Goal: Task Accomplishment & Management: Use online tool/utility

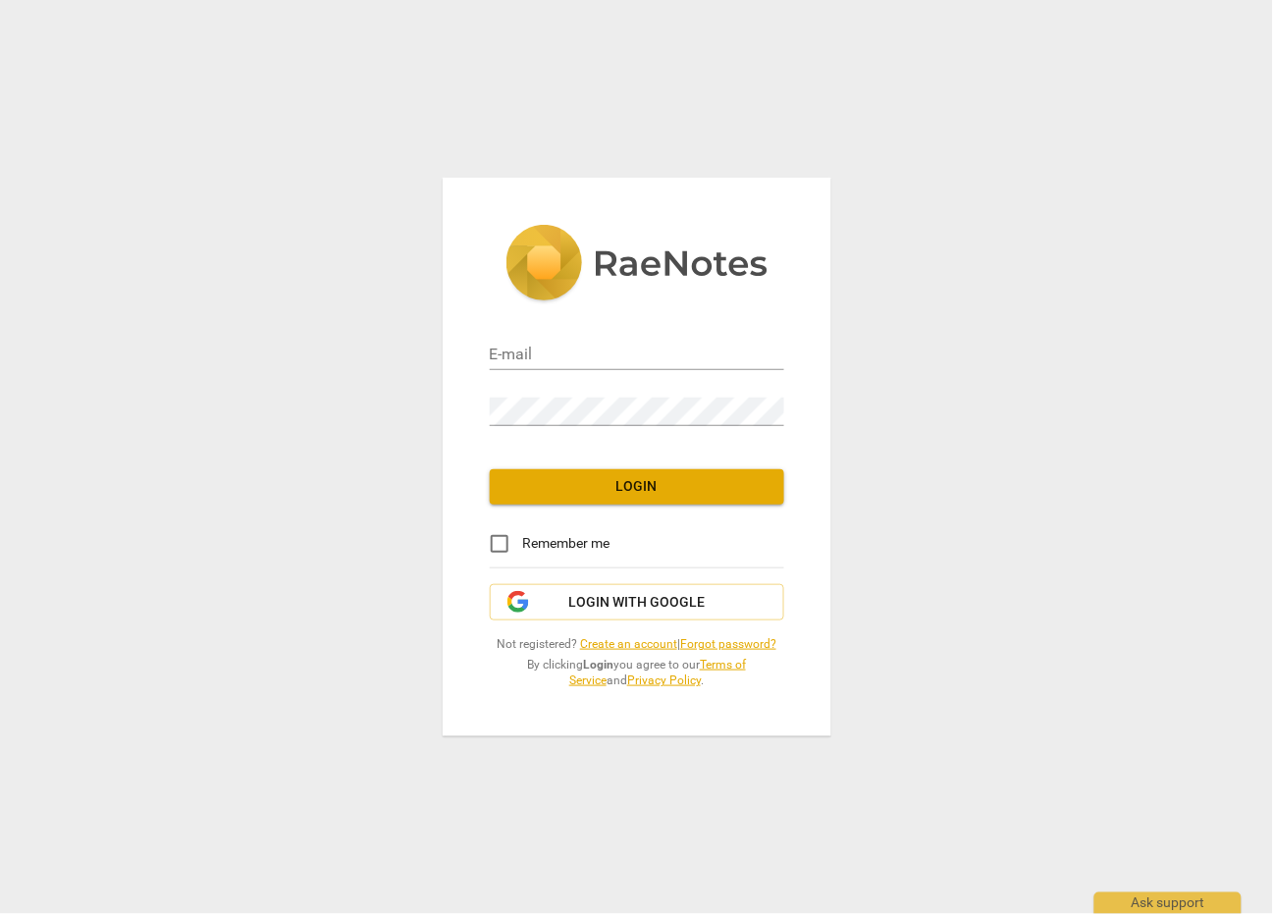
type input "mgayner@gmail.com"
click at [650, 489] on span "Login" at bounding box center [637, 487] width 263 height 20
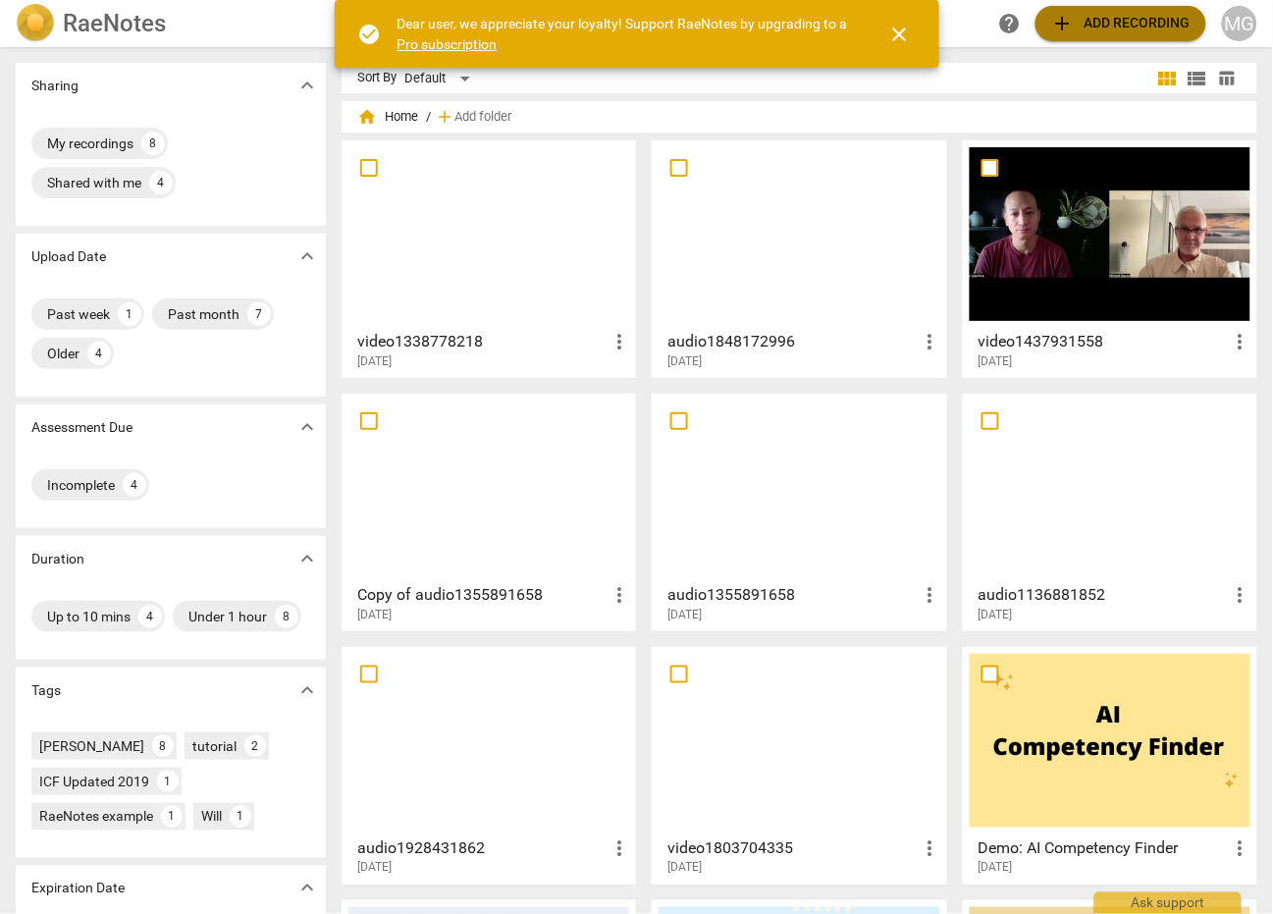
click at [1099, 16] on span "add Add recording" at bounding box center [1120, 24] width 139 height 24
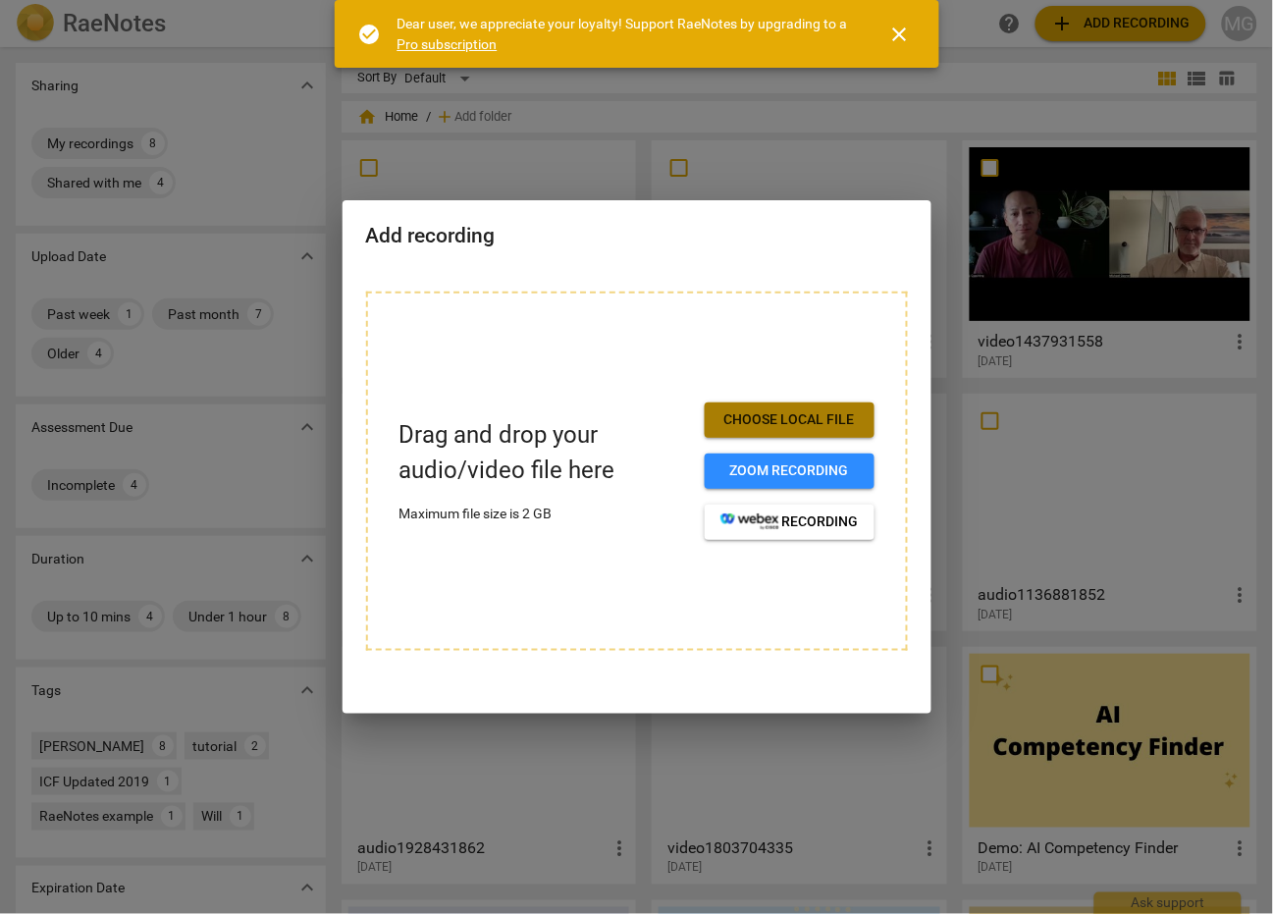
click at [796, 412] on span "Choose local file" at bounding box center [789, 420] width 138 height 20
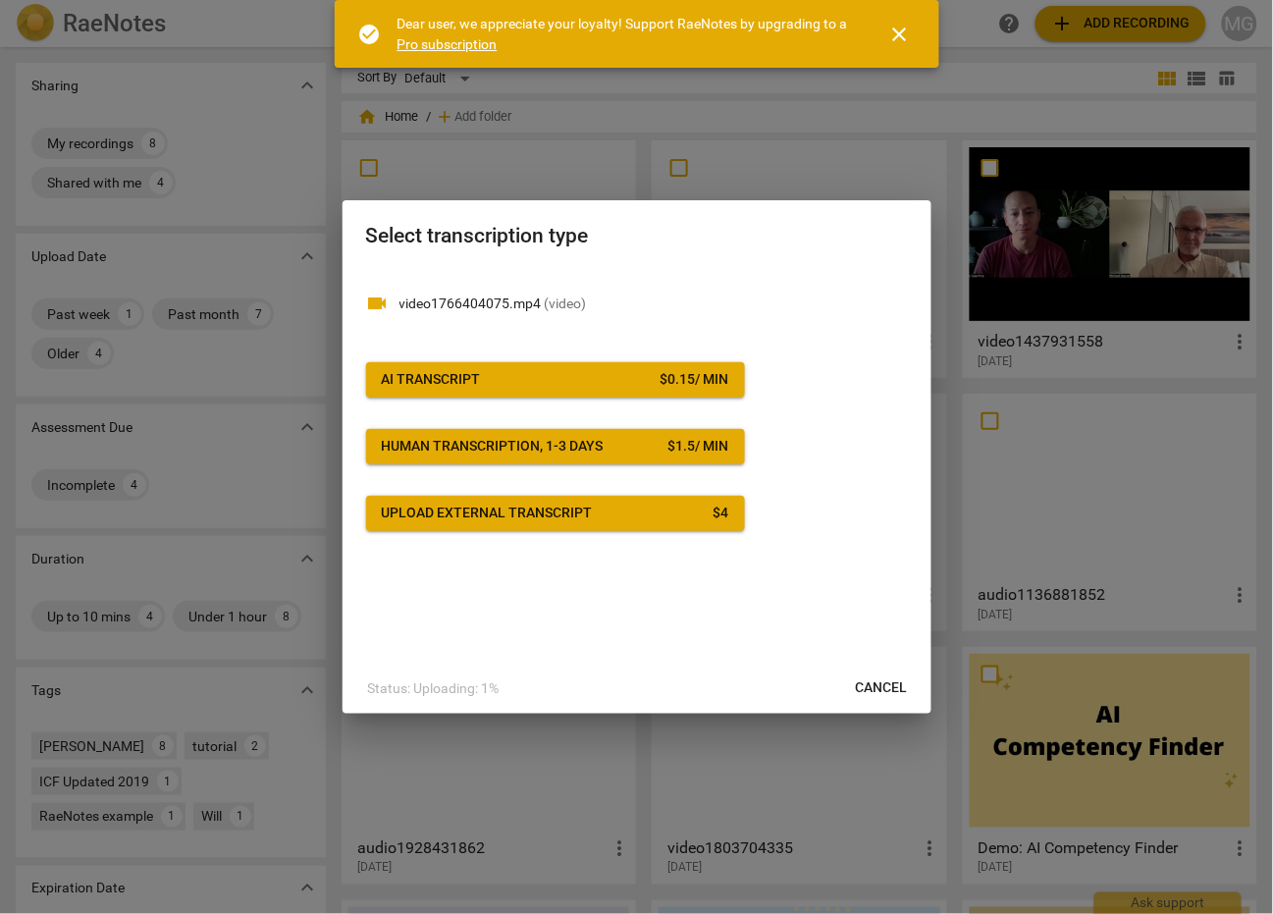
click at [468, 376] on div "AI Transcript" at bounding box center [431, 380] width 99 height 20
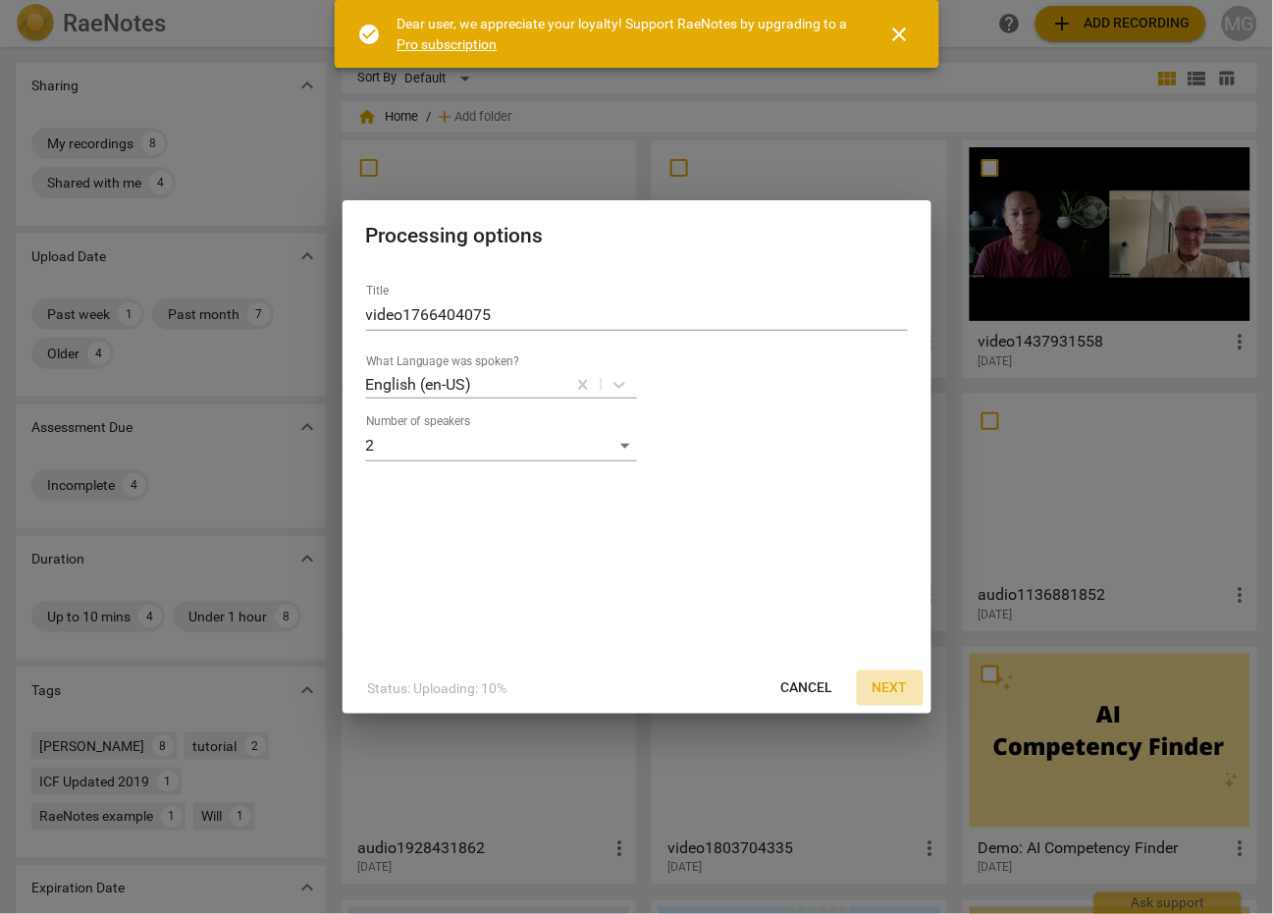
click at [901, 685] on span "Next" at bounding box center [890, 688] width 35 height 20
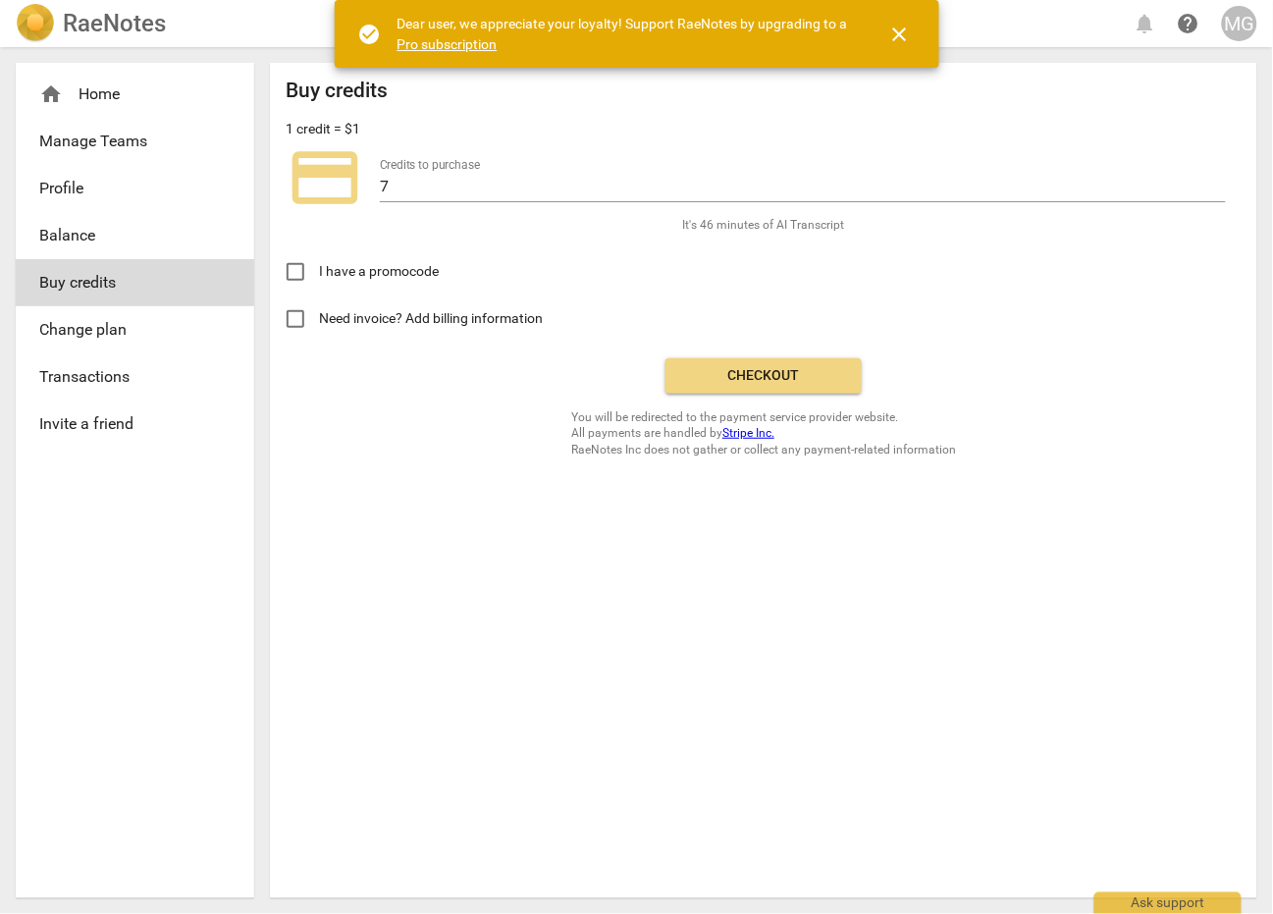
click at [755, 373] on span "Checkout" at bounding box center [763, 376] width 165 height 20
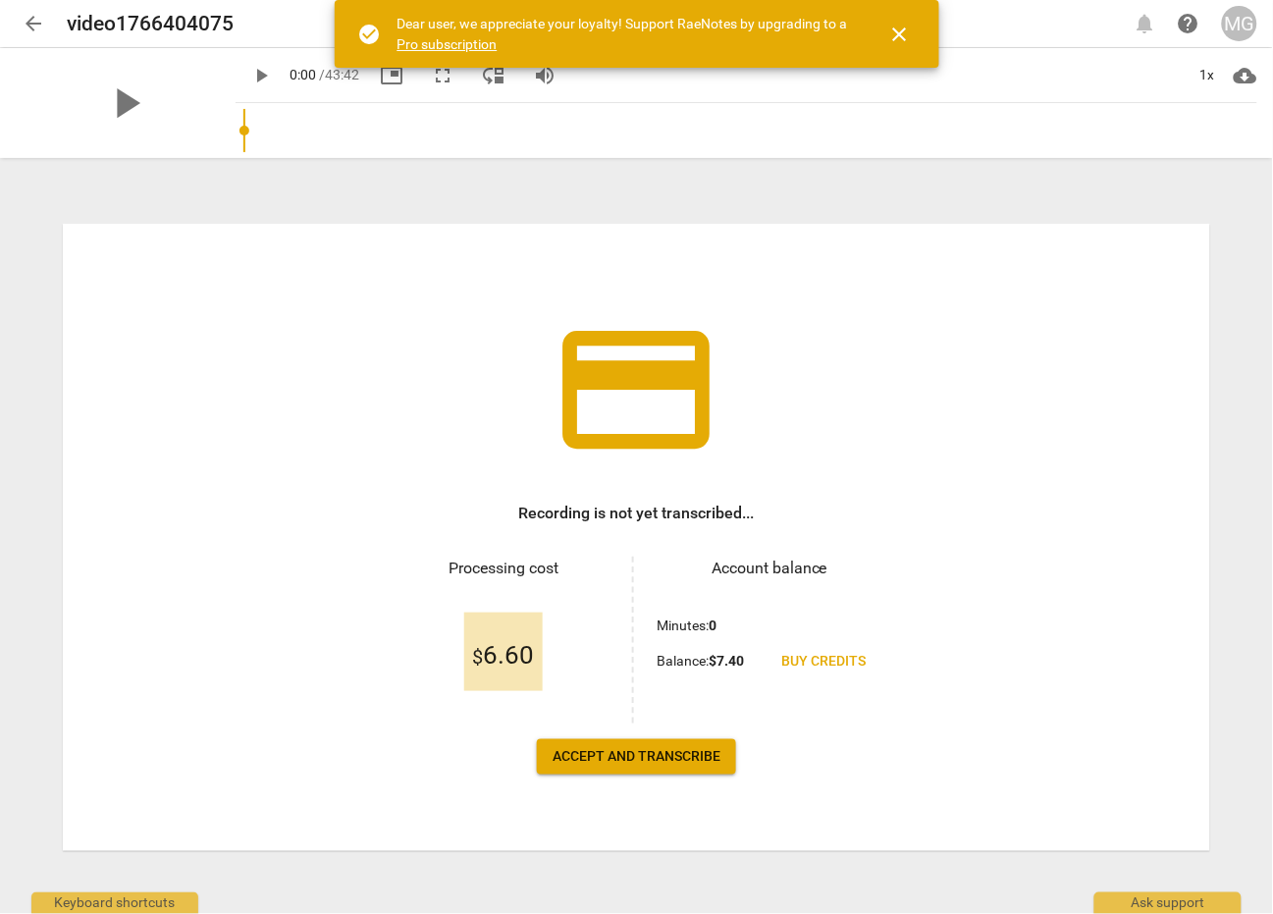
click at [898, 27] on span "close" at bounding box center [900, 35] width 24 height 24
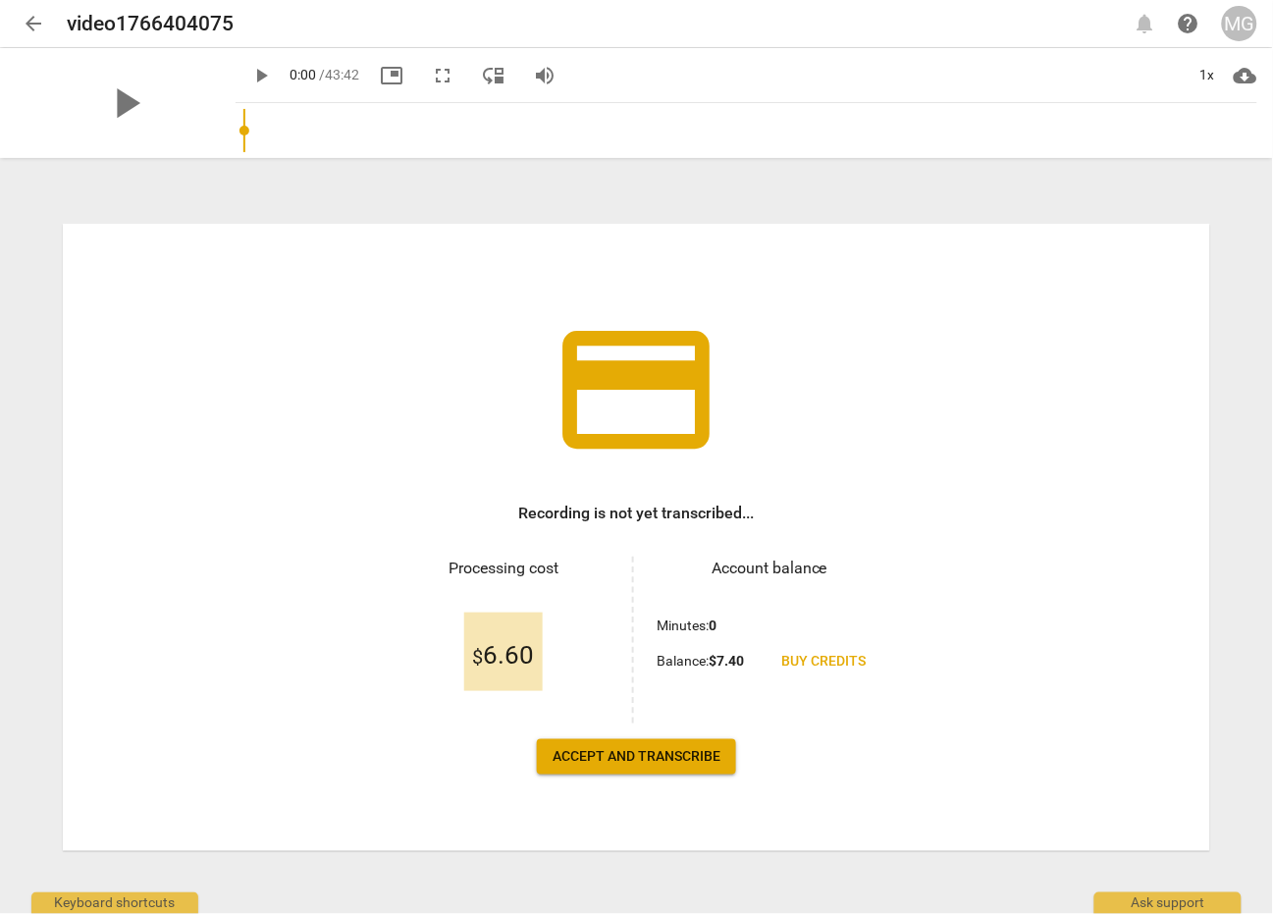
click at [671, 747] on span "Accept and transcribe" at bounding box center [637, 757] width 168 height 20
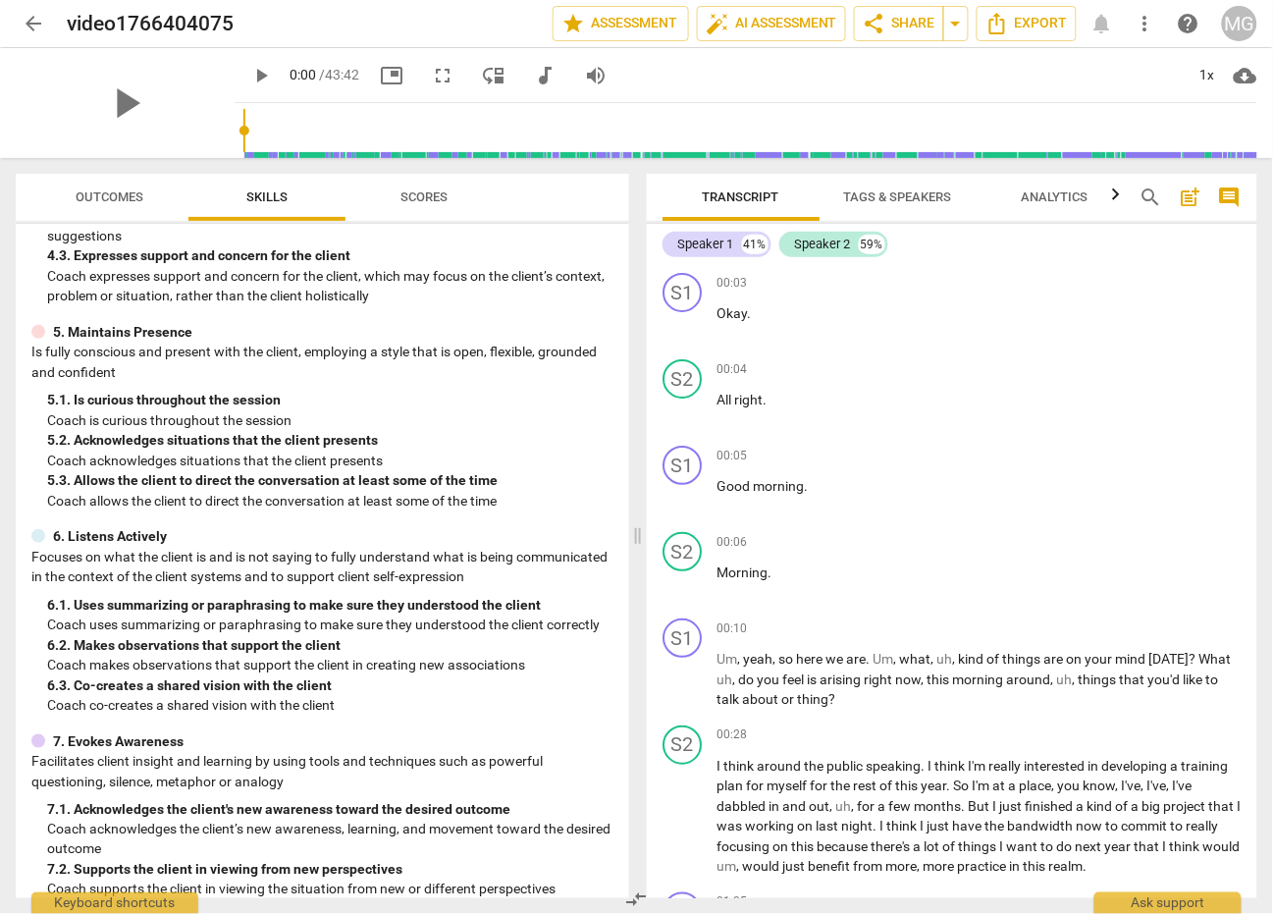
scroll to position [965, 0]
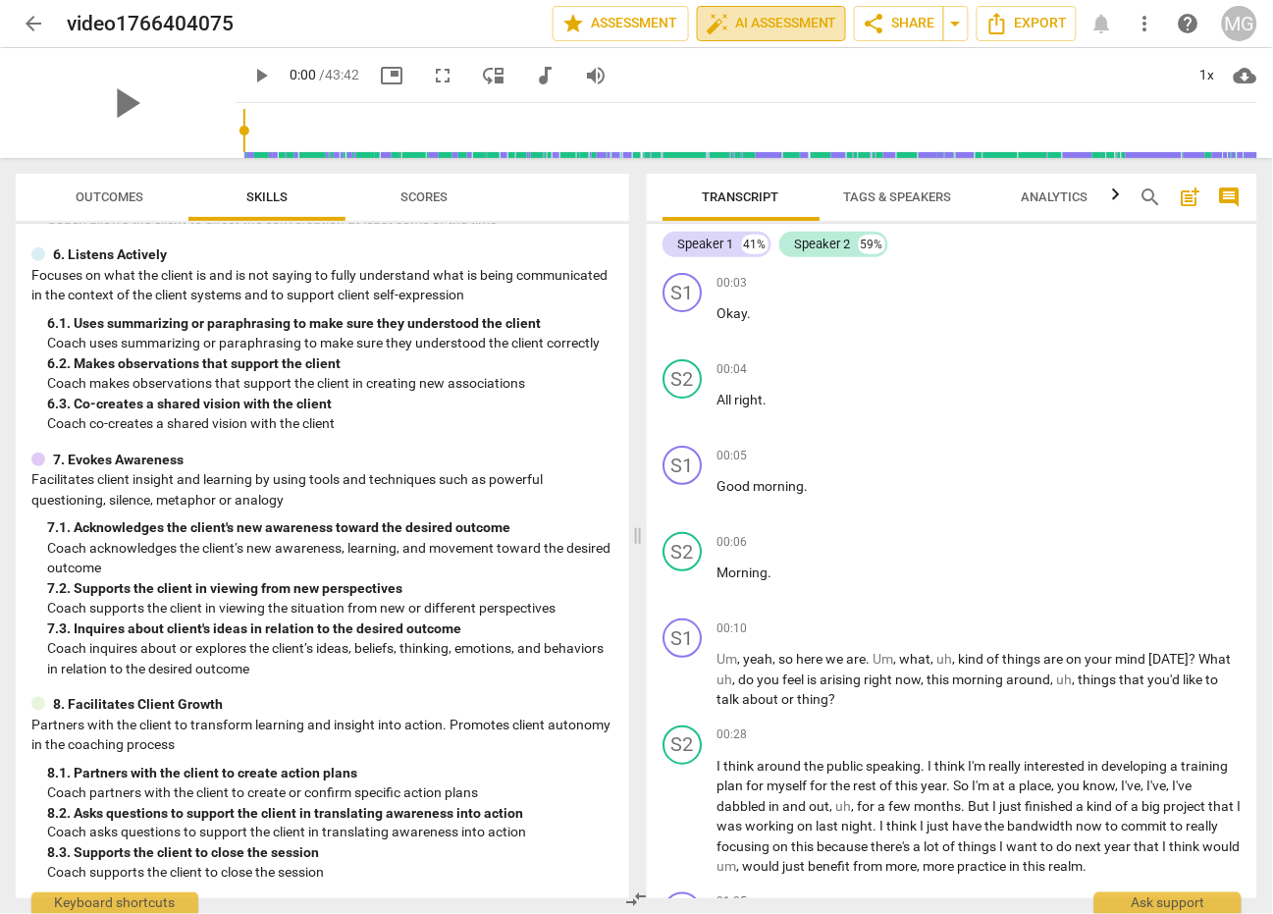
click at [779, 26] on span "auto_fix_high AI Assessment" at bounding box center [772, 24] width 132 height 24
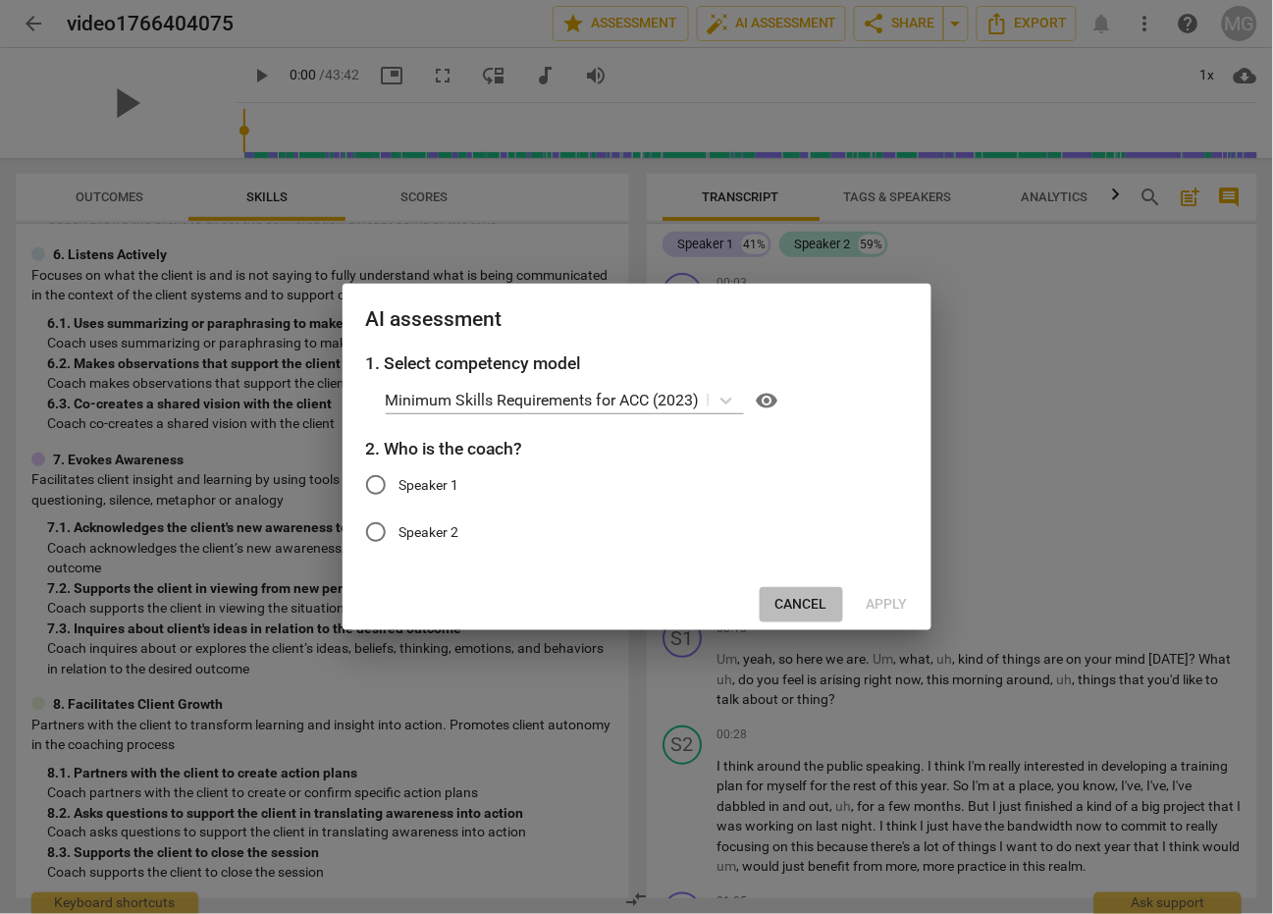
click at [807, 600] on span "Cancel" at bounding box center [801, 605] width 52 height 20
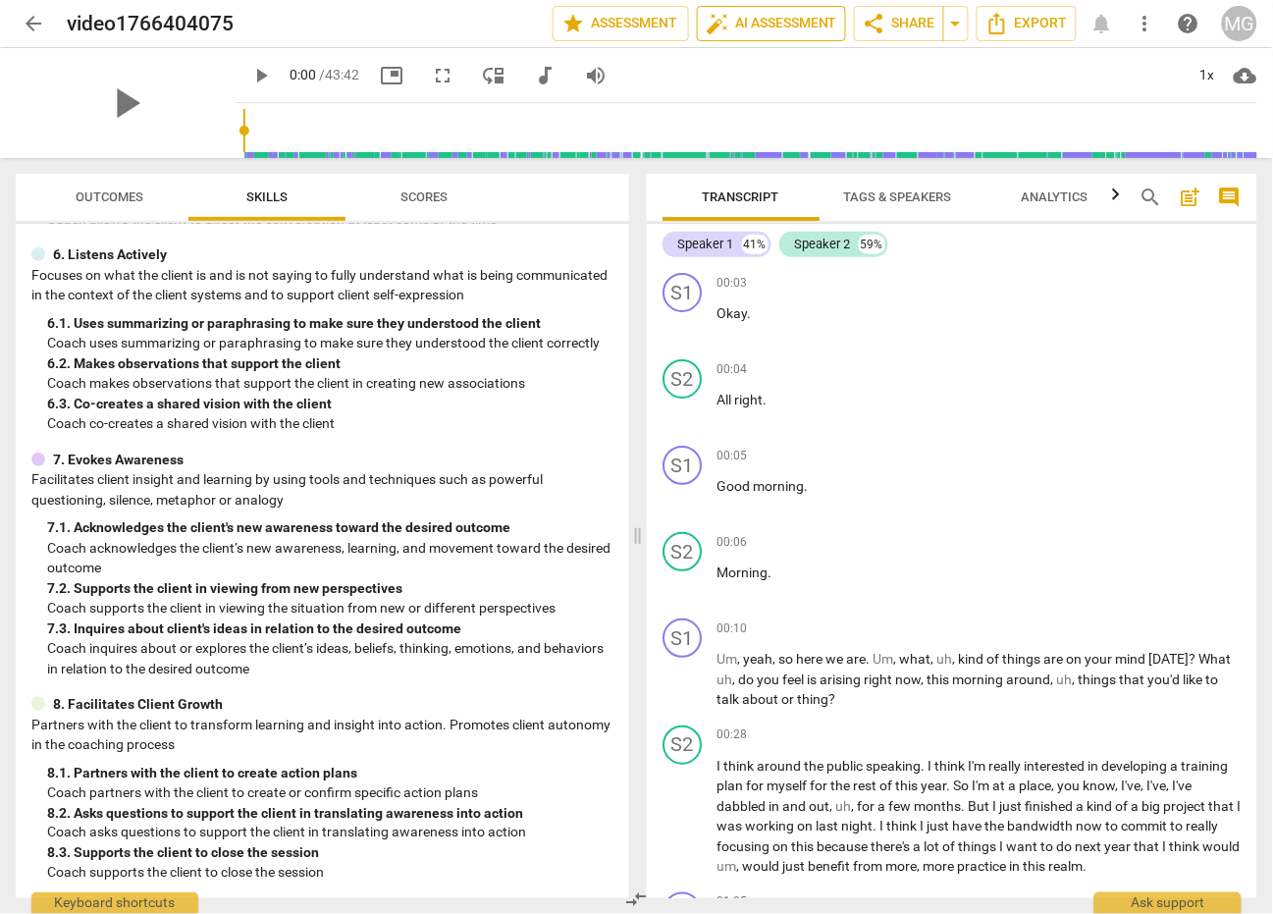
click at [772, 23] on span "auto_fix_high AI Assessment" at bounding box center [772, 24] width 132 height 24
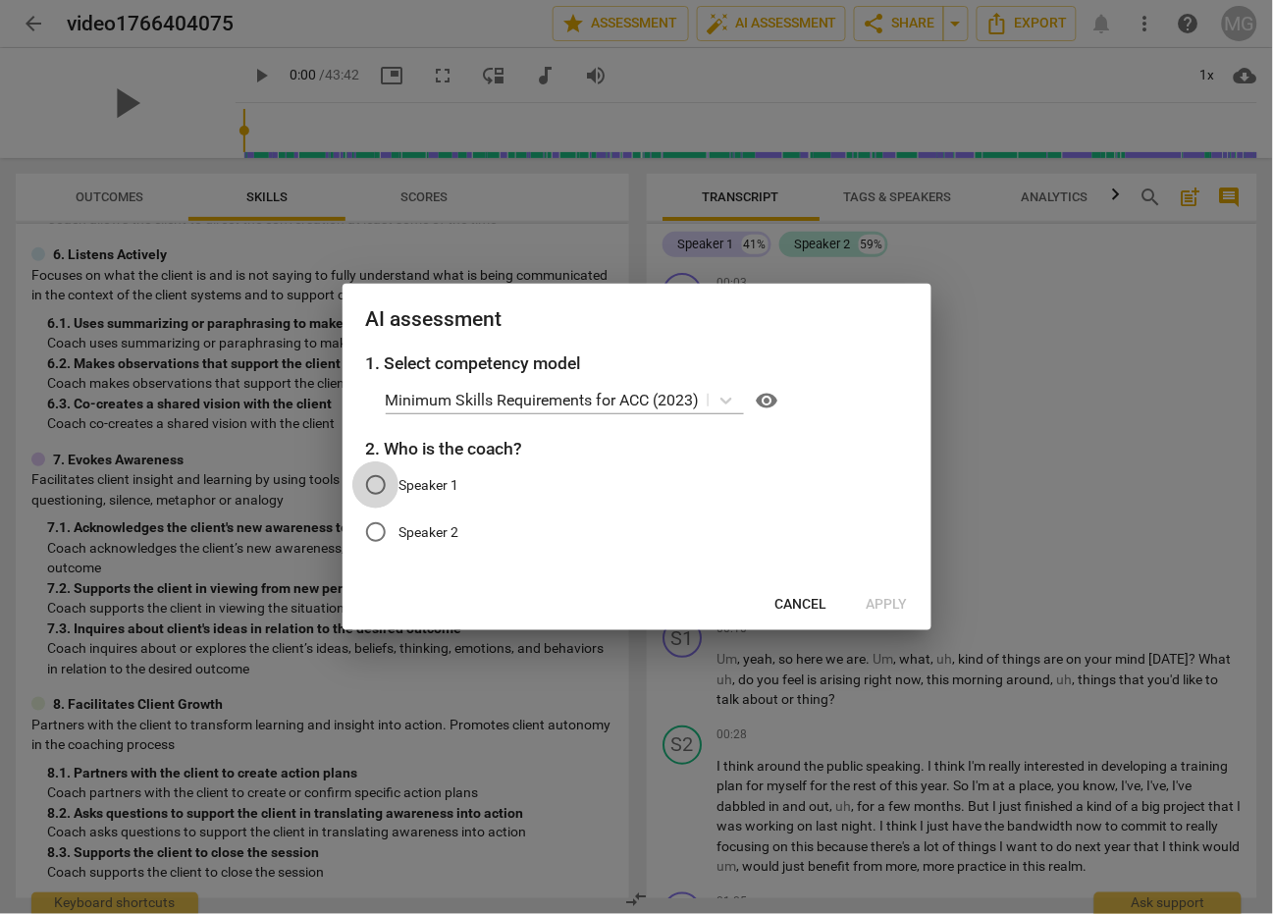
click at [379, 478] on input "Speaker 1" at bounding box center [375, 484] width 47 height 47
radio input "true"
click at [897, 603] on span "Apply" at bounding box center [887, 605] width 41 height 20
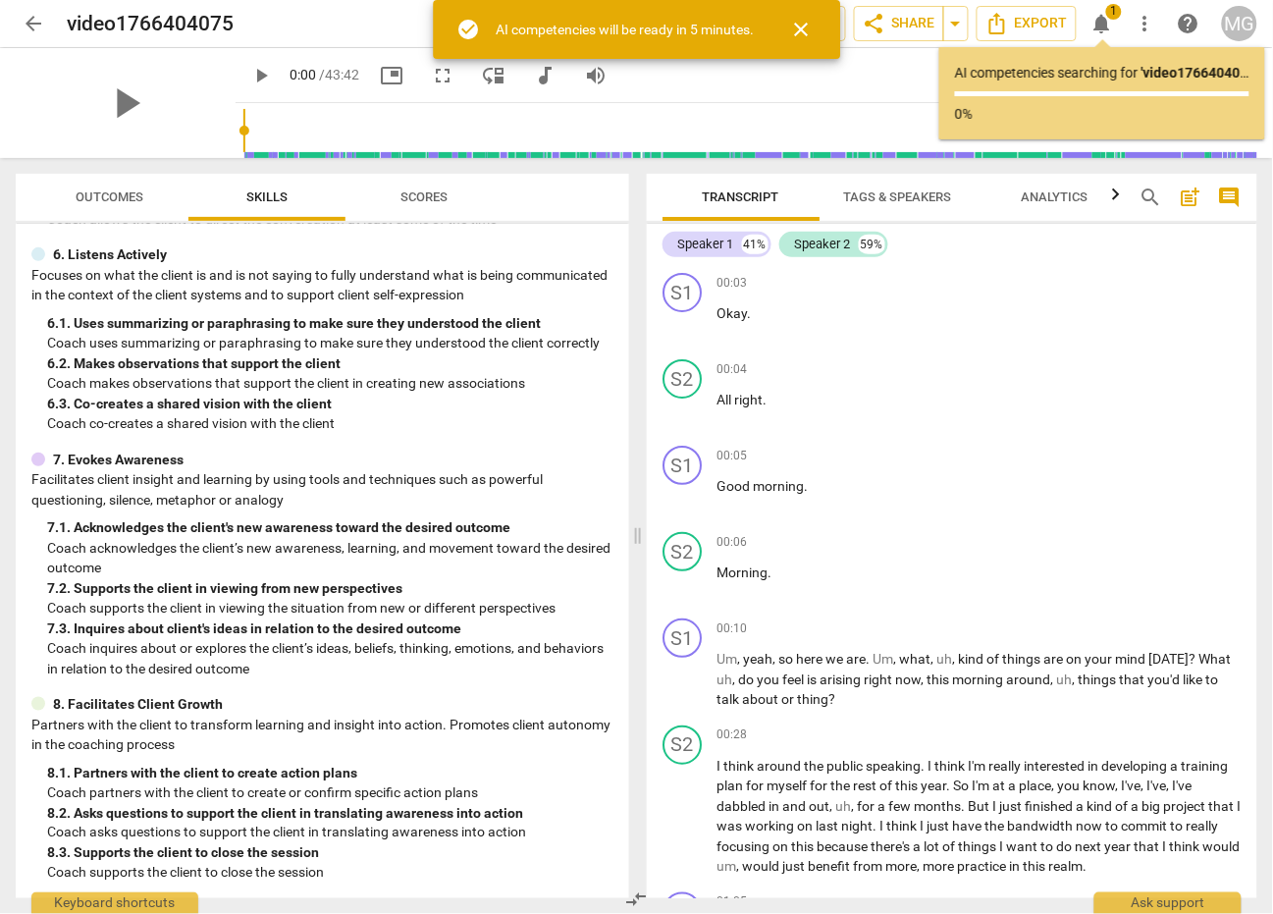
click at [800, 31] on span "close" at bounding box center [801, 30] width 24 height 24
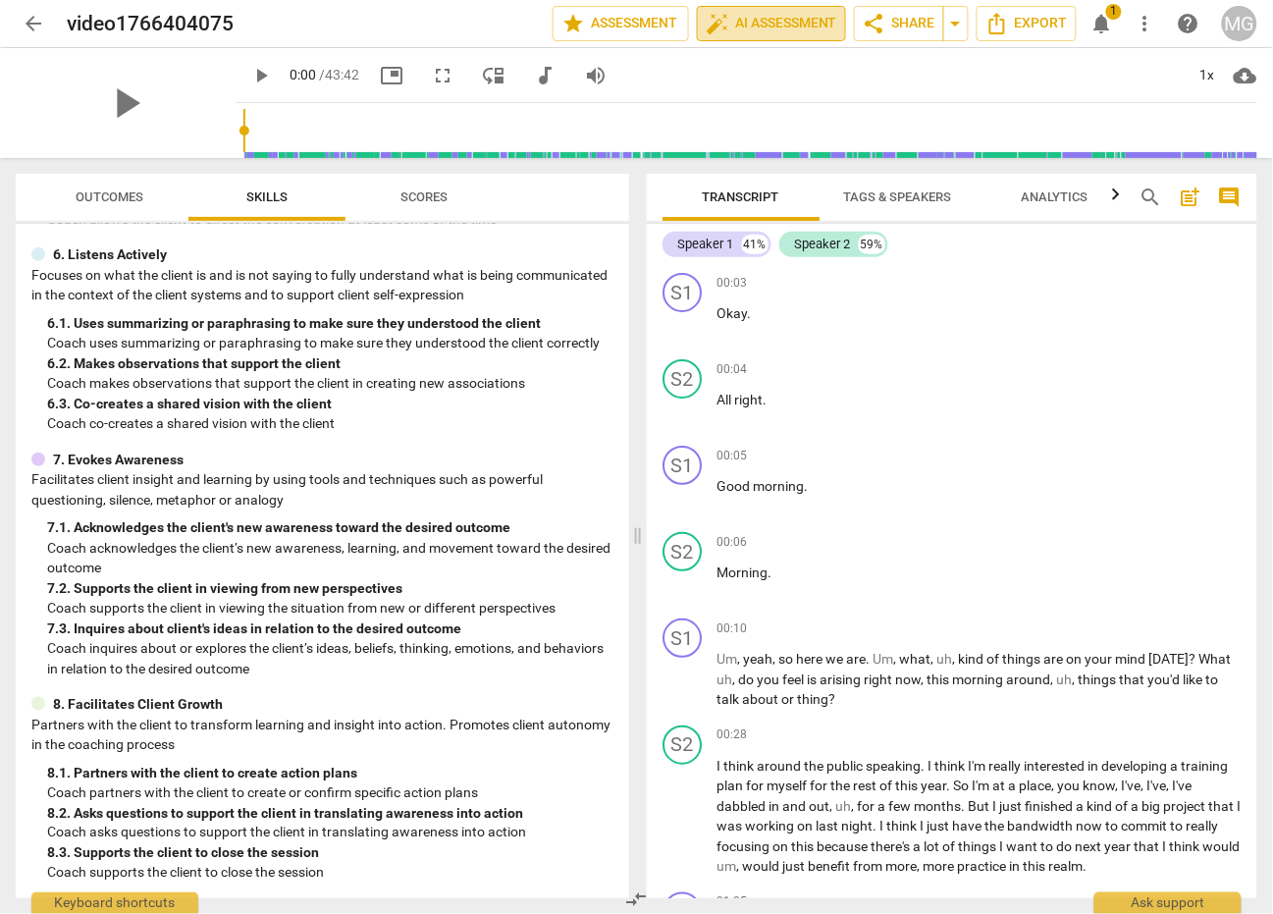
click at [752, 15] on span "auto_fix_high AI Assessment" at bounding box center [772, 24] width 132 height 24
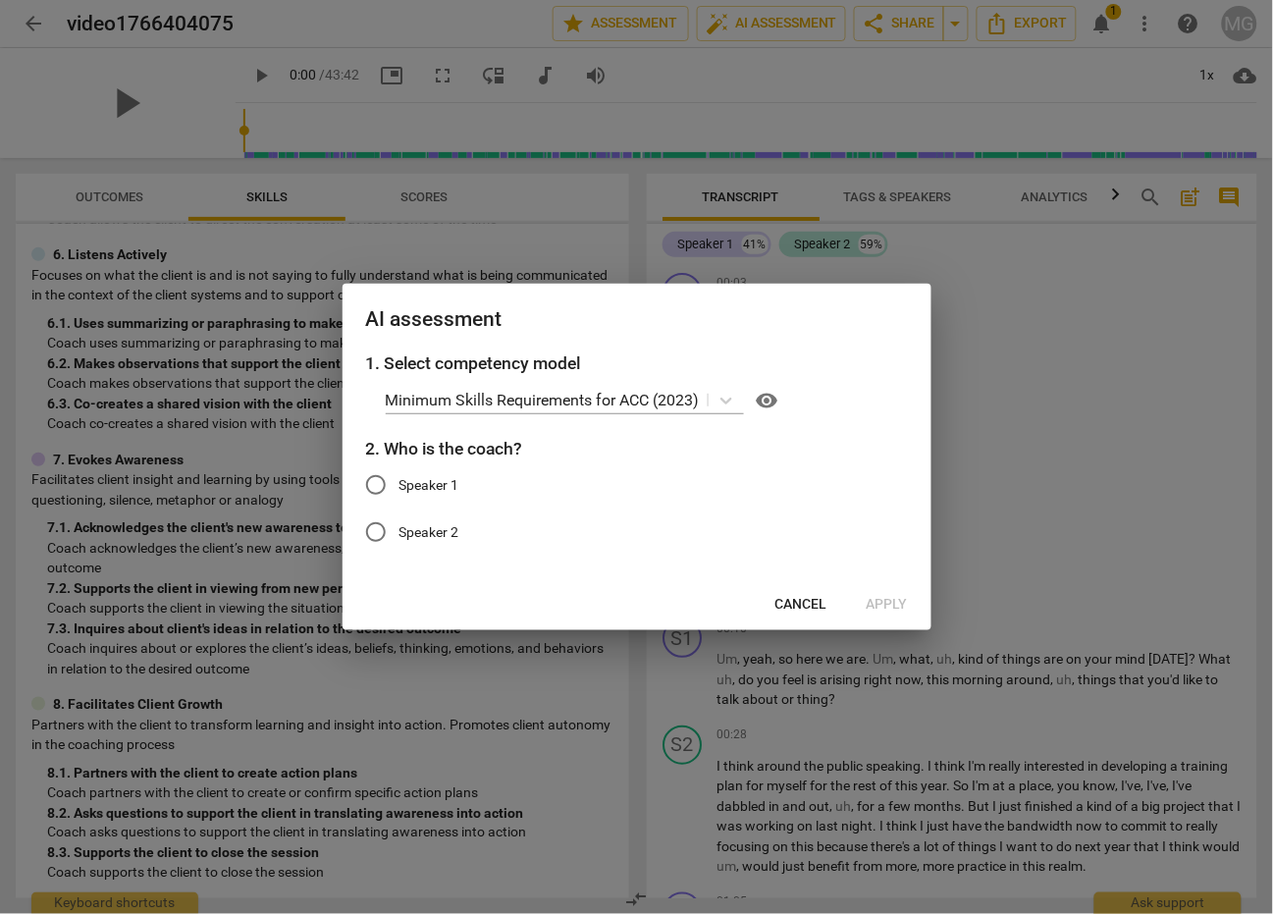
click at [377, 481] on input "Speaker 1" at bounding box center [375, 484] width 47 height 47
radio input "true"
click at [895, 598] on span "Apply" at bounding box center [887, 605] width 41 height 20
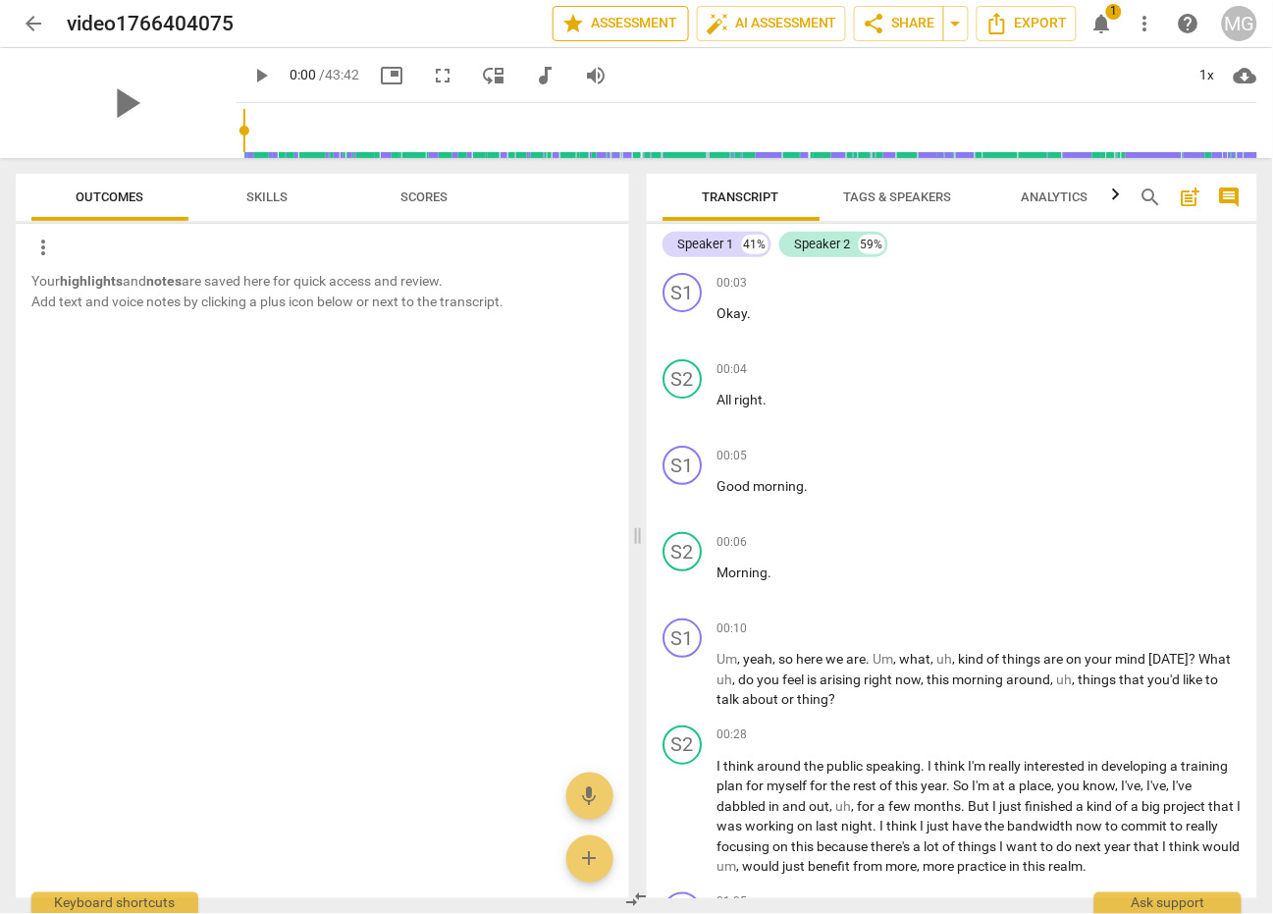
click at [609, 20] on span "star Assessment" at bounding box center [620, 24] width 119 height 24
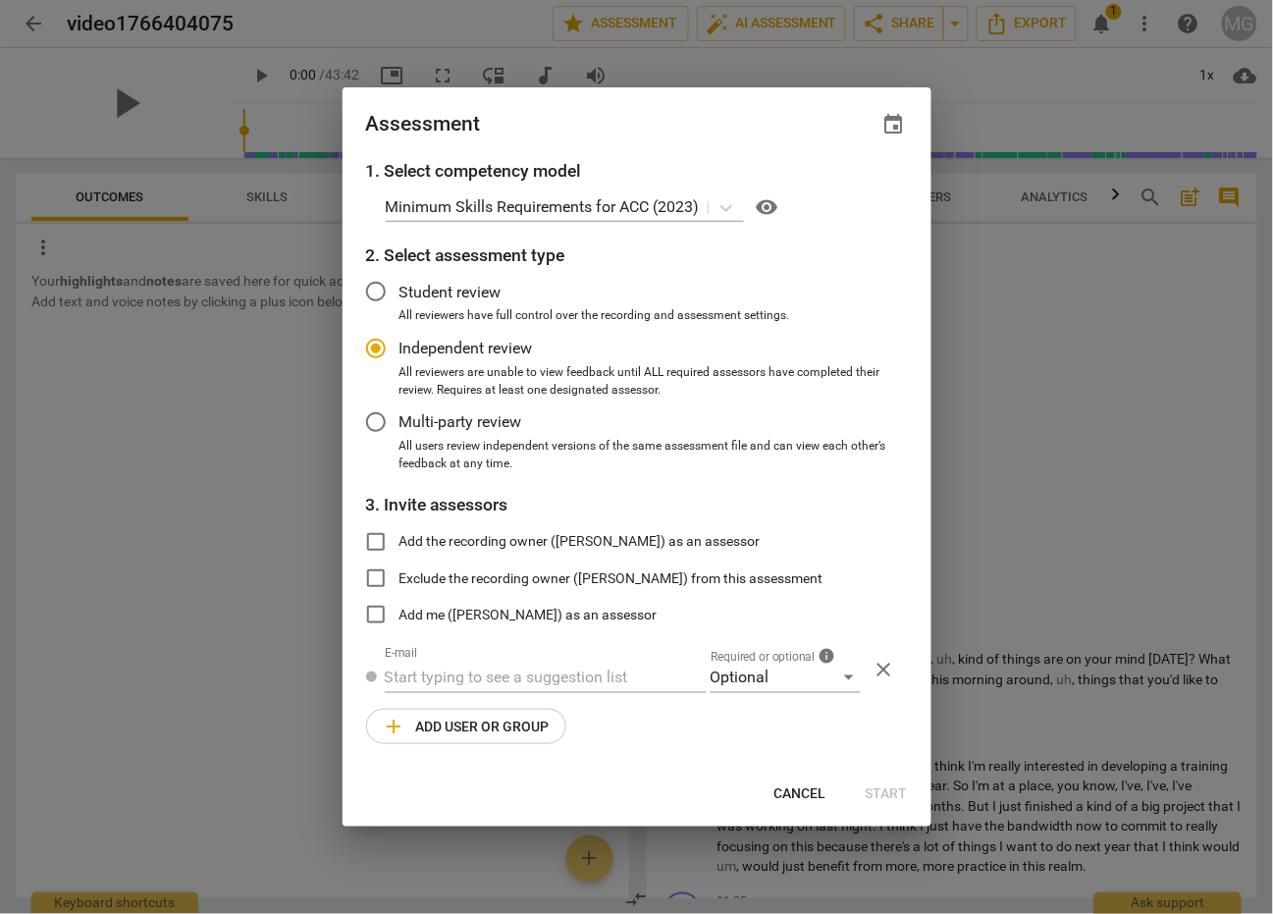
radio input "false"
click at [374, 535] on input "Add the recording owner ([PERSON_NAME]) as an assessor" at bounding box center [375, 541] width 47 height 47
checkbox input "true"
click at [846, 678] on div "Optional" at bounding box center [786, 677] width 150 height 31
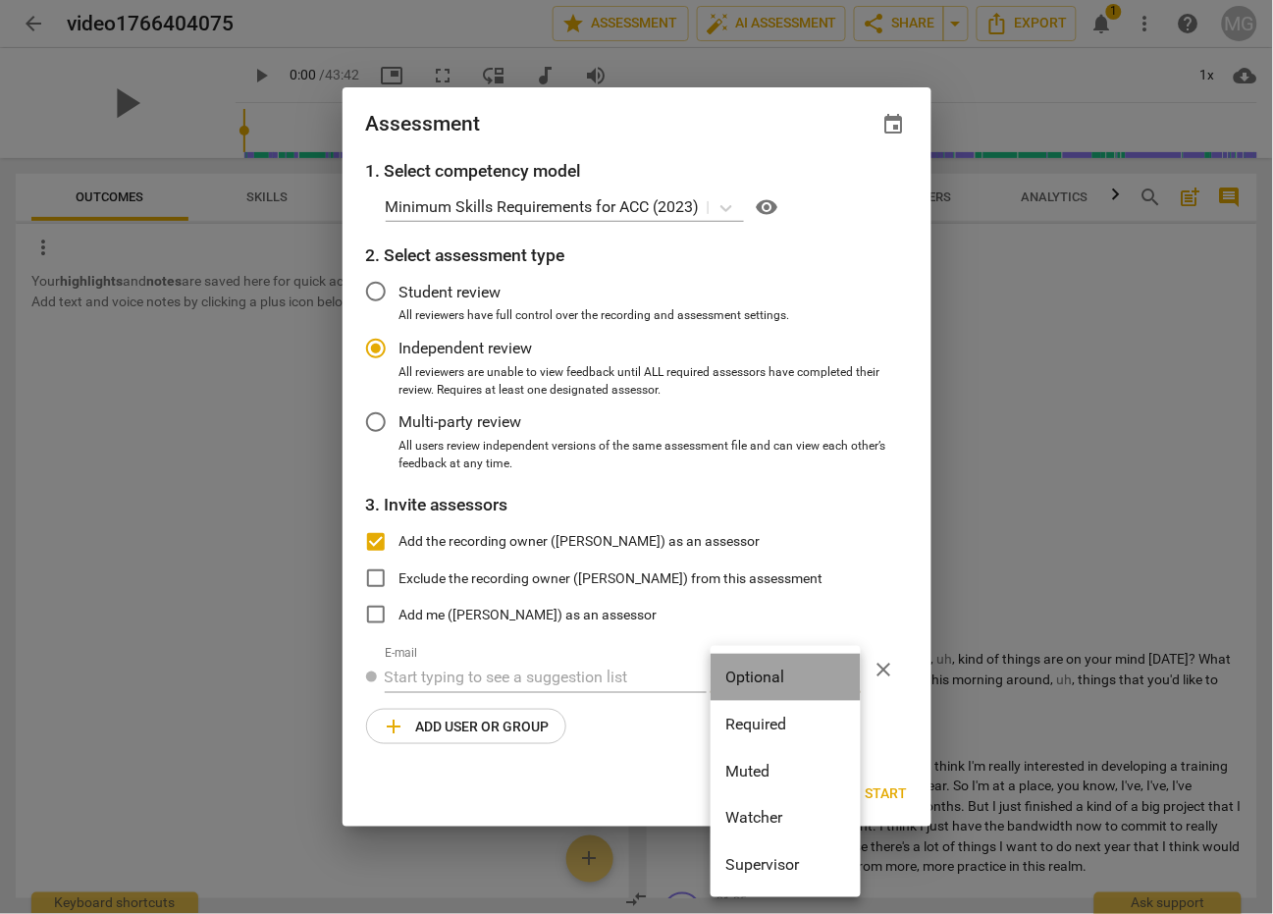
click at [846, 678] on li "Optional" at bounding box center [786, 677] width 150 height 47
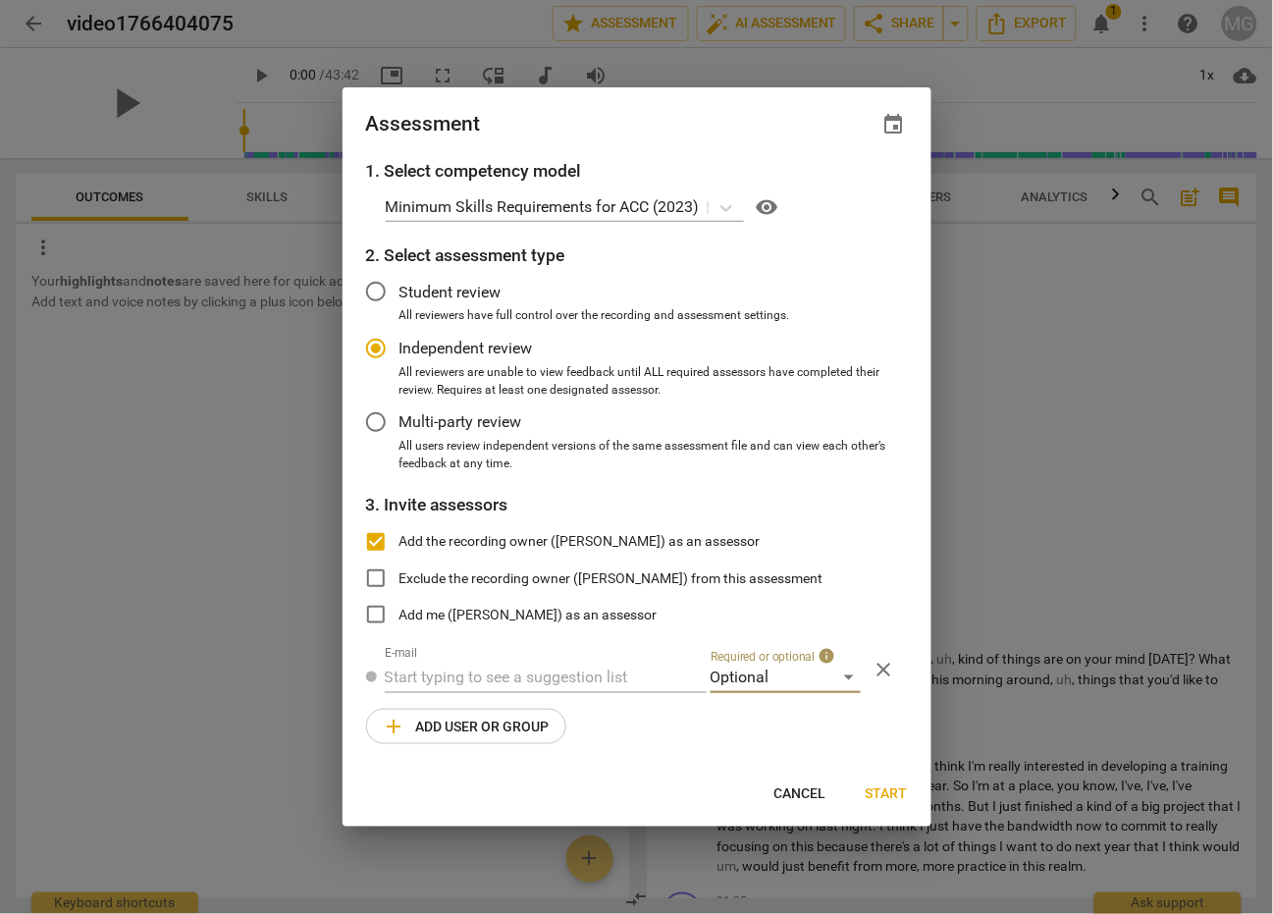
click at [878, 790] on span "Start" at bounding box center [887, 794] width 42 height 20
radio input "false"
type input "[PERSON_NAME] <[EMAIL_ADDRESS][DOMAIN_NAME]>"
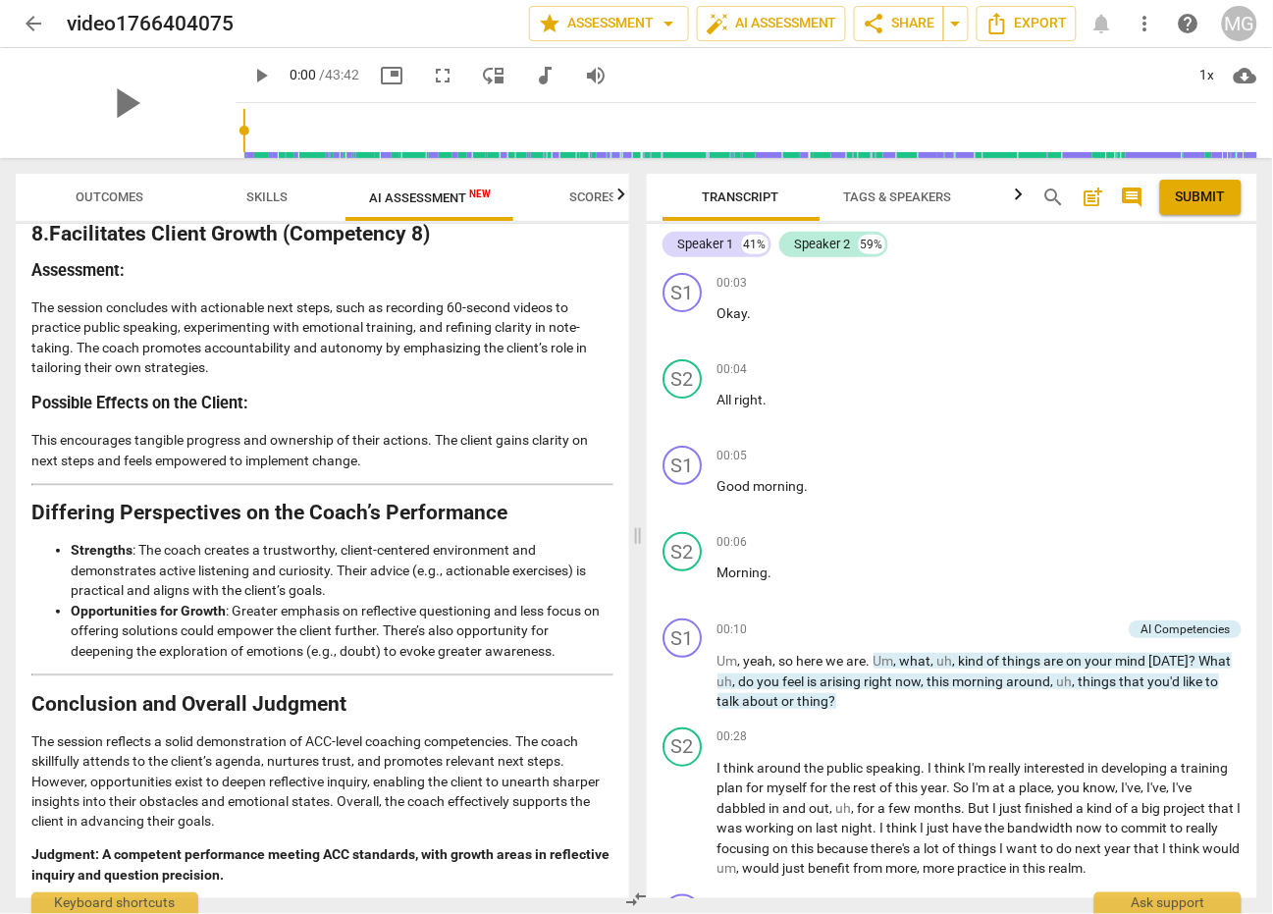
scroll to position [3178, 0]
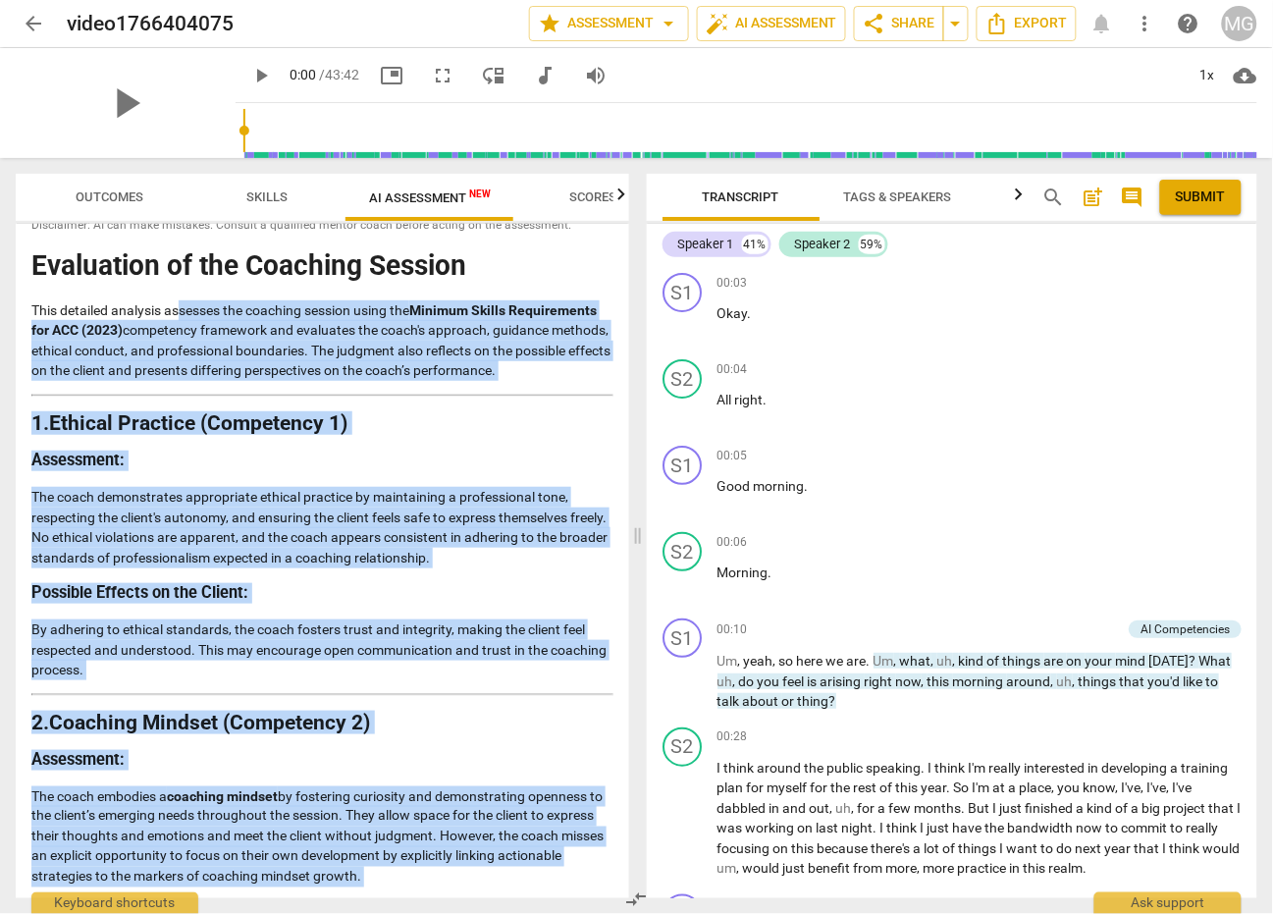
scroll to position [0, 0]
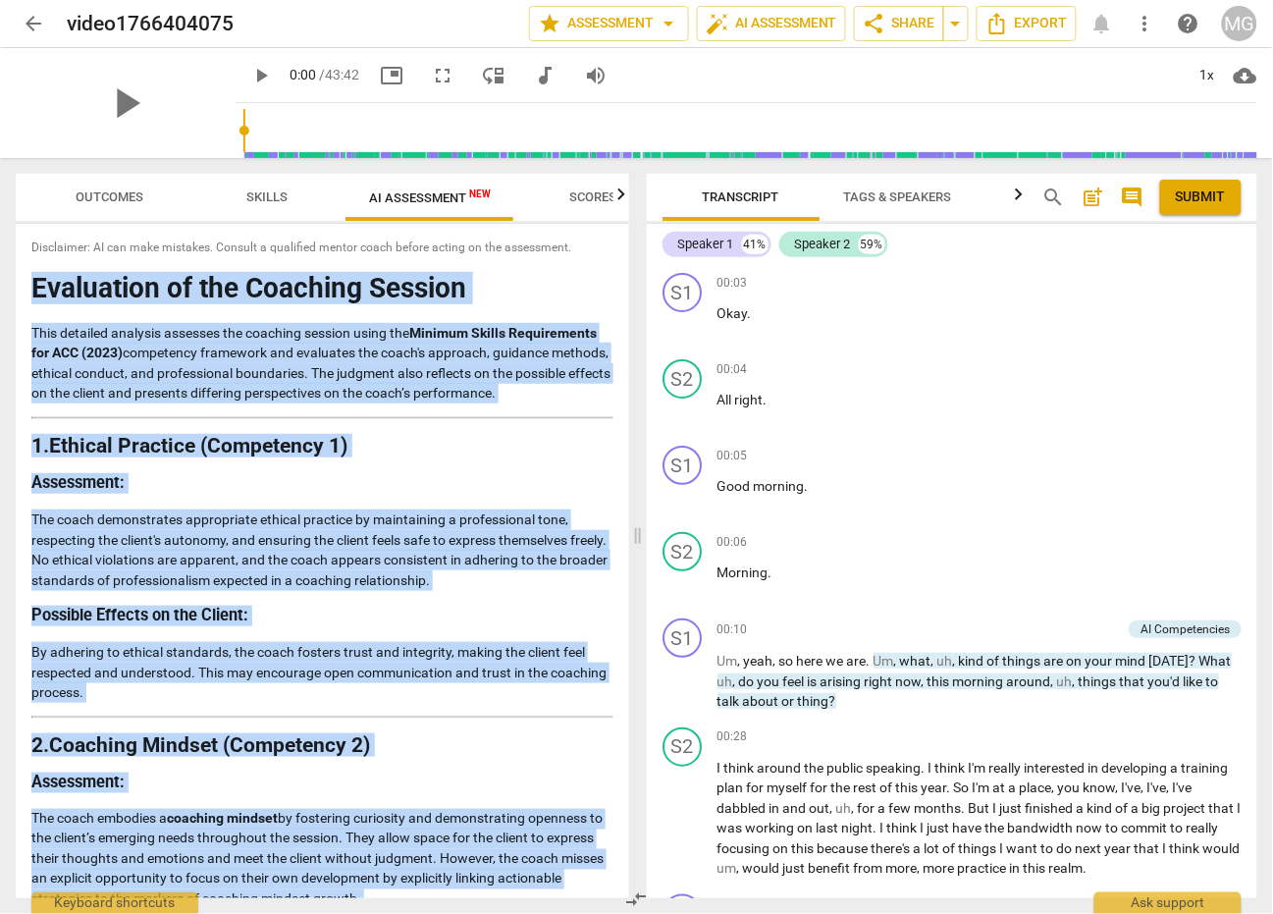
drag, startPoint x: 233, startPoint y: 870, endPoint x: 31, endPoint y: 274, distance: 628.9
copy div "Loremipsum do sit Ametcons Adipisc Elit seddoeiu temporin utlabore etd magnaali…"
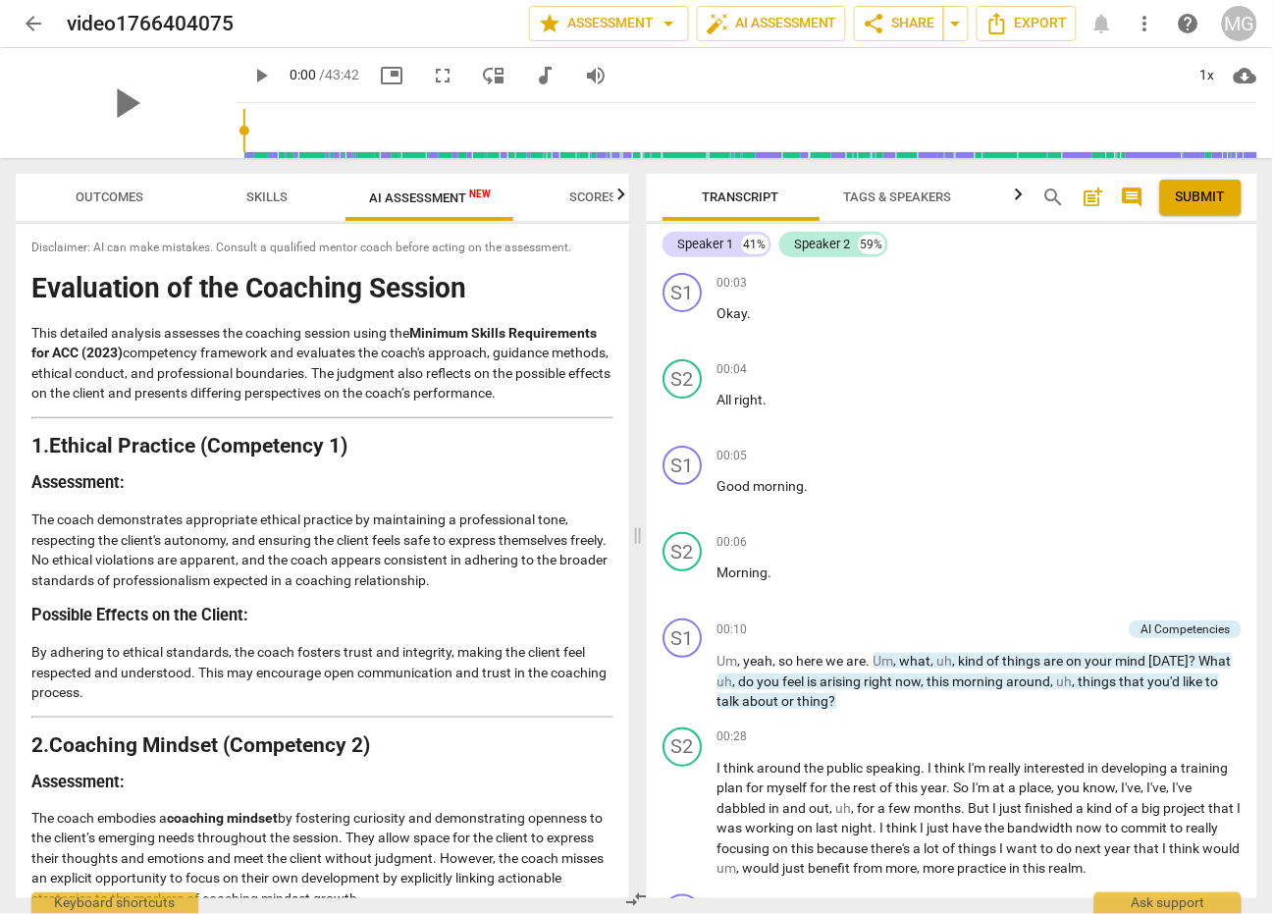
click at [258, 190] on span "Skills" at bounding box center [266, 196] width 41 height 15
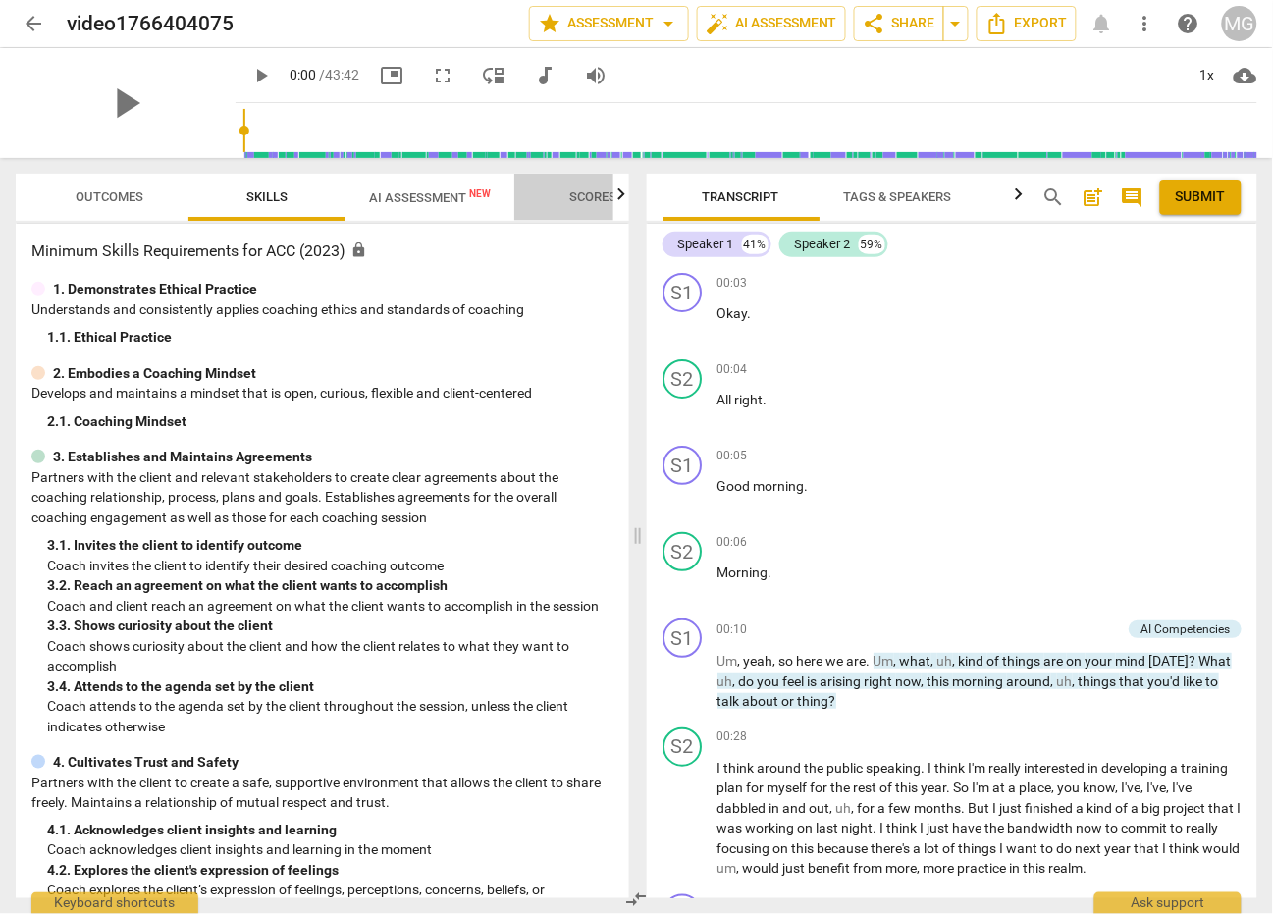
click at [592, 199] on span "Scores" at bounding box center [592, 196] width 47 height 15
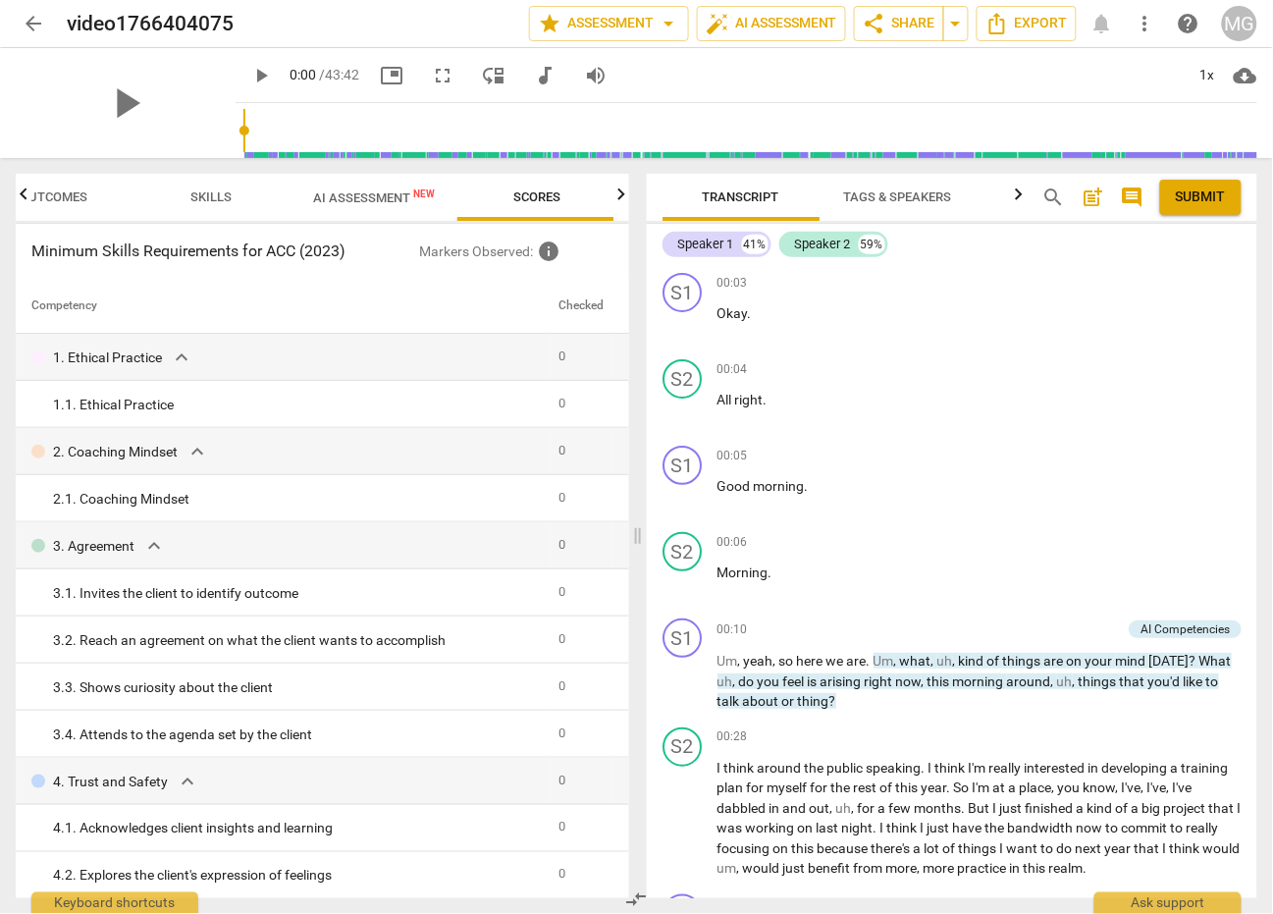
click at [1247, 23] on div "MG" at bounding box center [1239, 23] width 35 height 35
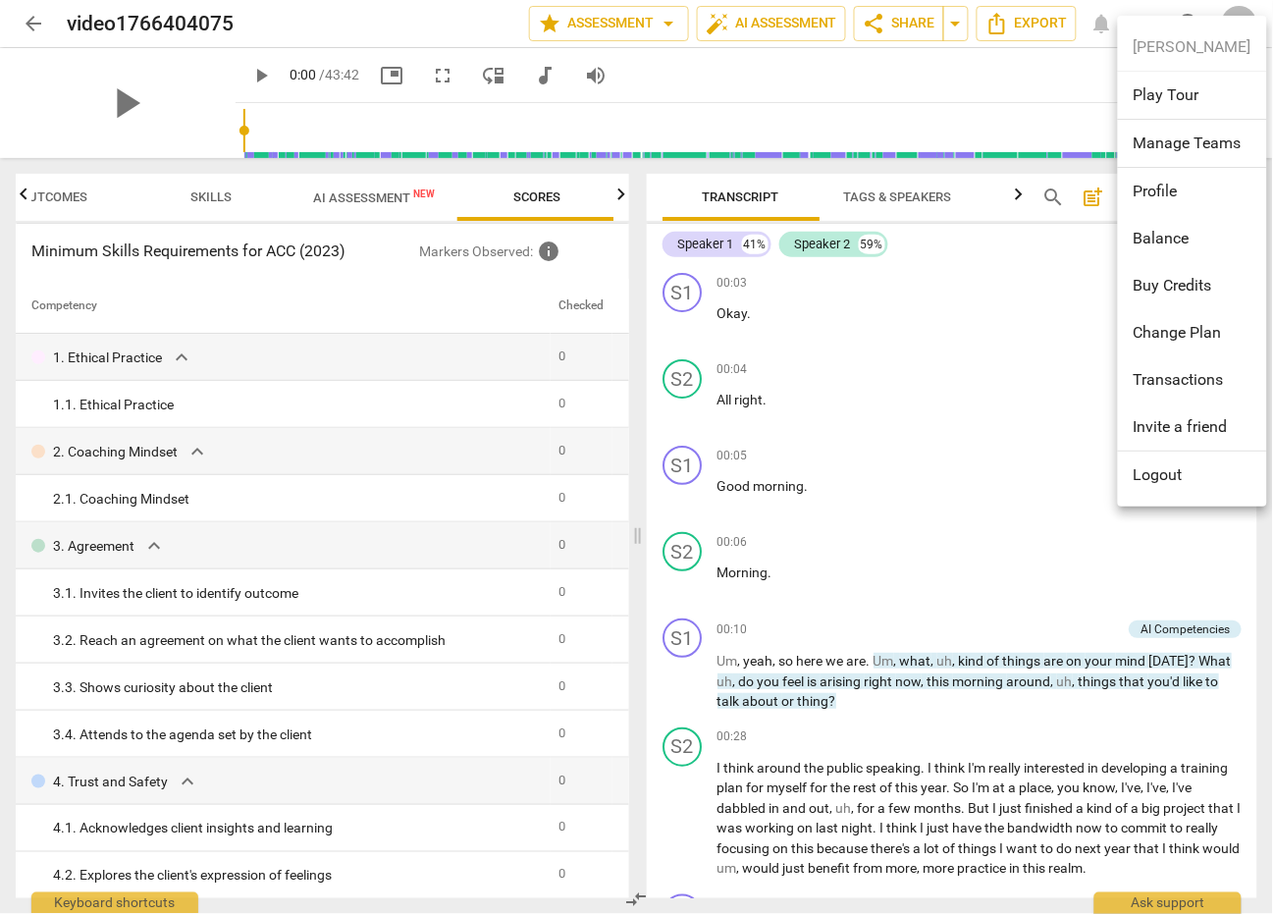
click at [1164, 477] on li "Logout" at bounding box center [1192, 475] width 149 height 47
